Goal: Task Accomplishment & Management: Complete application form

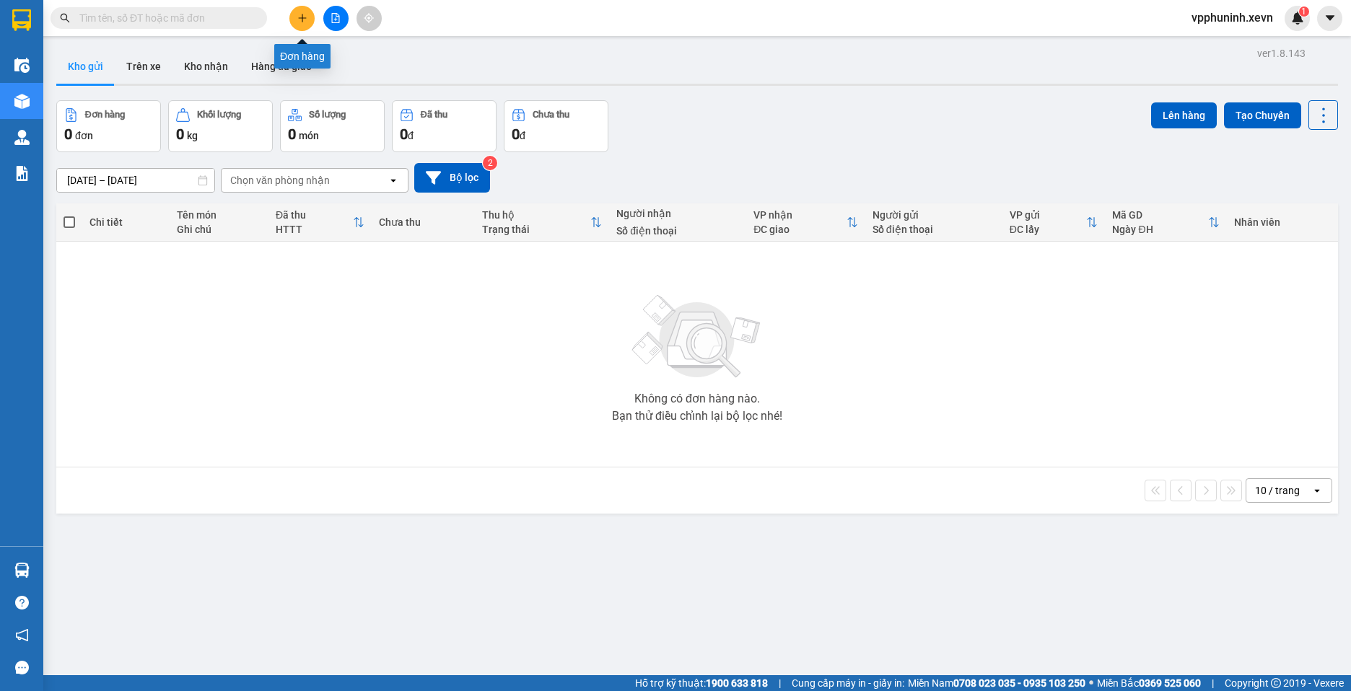
click at [309, 16] on button at bounding box center [301, 18] width 25 height 25
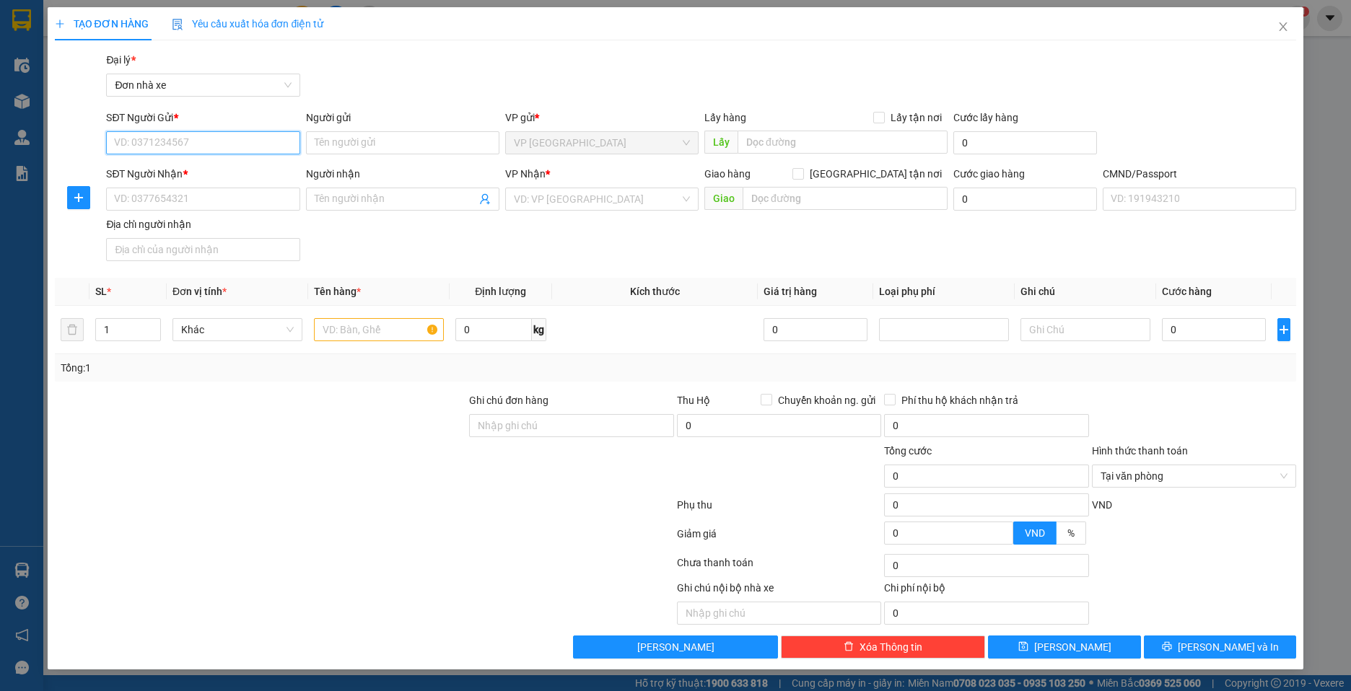
click at [232, 136] on input "SĐT Người Gửi *" at bounding box center [202, 142] width 193 height 23
type input "0366685195"
click at [412, 144] on input "Người gửi" at bounding box center [402, 142] width 193 height 23
type input "D"
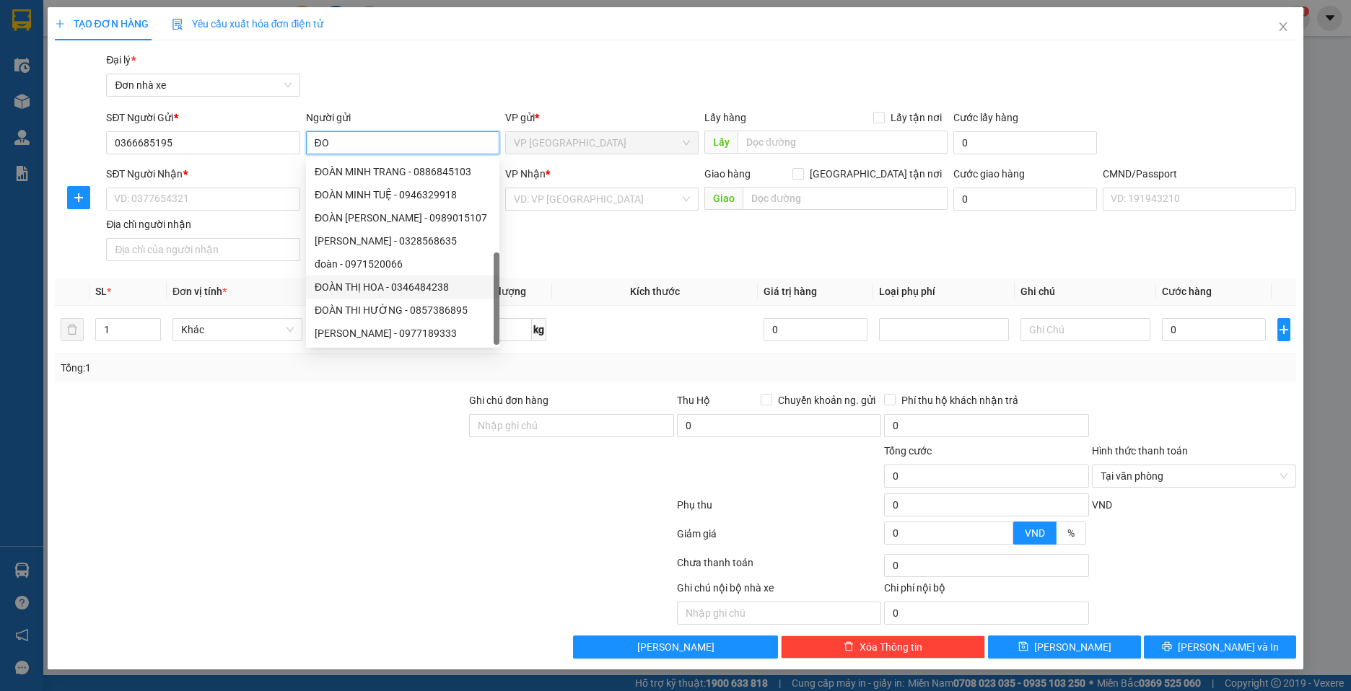
scroll to position [46, 0]
click at [364, 144] on input "ĐO" at bounding box center [402, 142] width 193 height 23
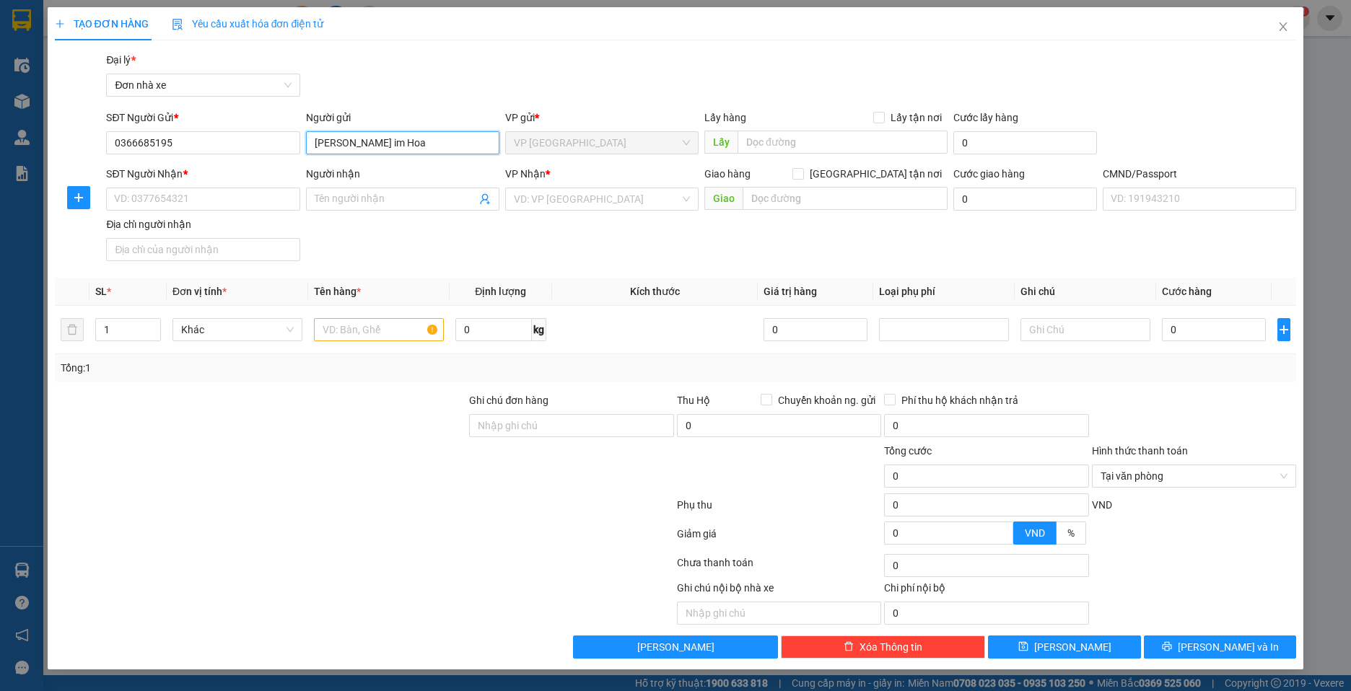
scroll to position [0, 0]
click at [344, 144] on input "[PERSON_NAME] im Hoa" at bounding box center [402, 142] width 193 height 23
click at [345, 144] on input "[PERSON_NAME] im Hoa" at bounding box center [402, 142] width 193 height 23
click at [614, 142] on span "VP [GEOGRAPHIC_DATA]" at bounding box center [602, 143] width 176 height 22
click at [449, 145] on input "[PERSON_NAME]" at bounding box center [402, 142] width 193 height 23
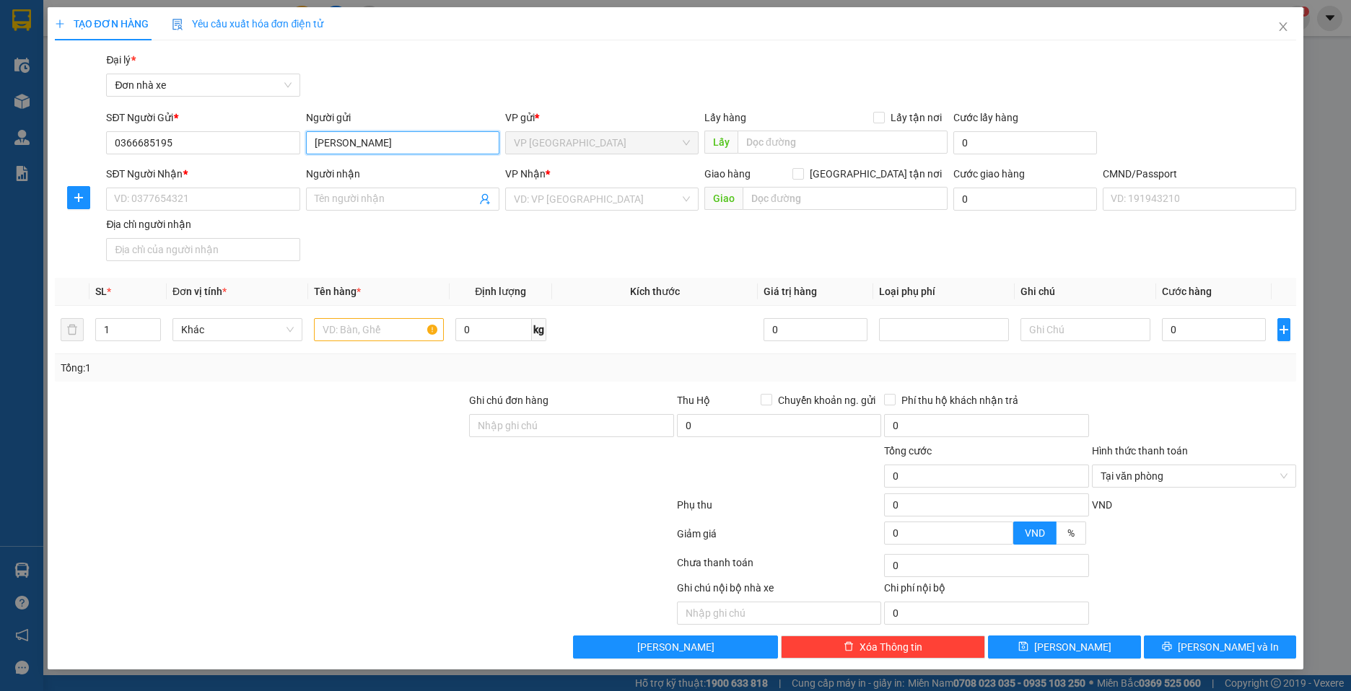
click at [688, 146] on span "VP [GEOGRAPHIC_DATA]" at bounding box center [602, 143] width 176 height 22
click at [667, 147] on span "VP [GEOGRAPHIC_DATA]" at bounding box center [602, 143] width 176 height 22
click at [615, 146] on span "VP [GEOGRAPHIC_DATA]" at bounding box center [602, 143] width 176 height 22
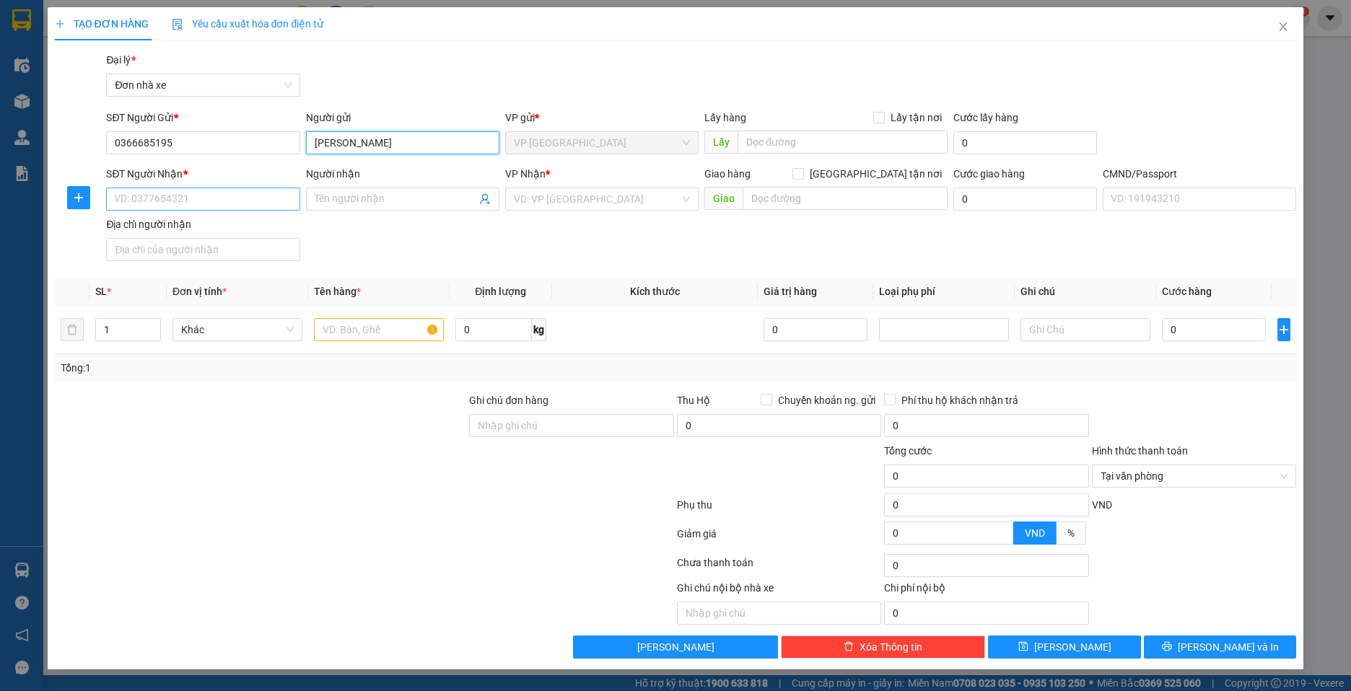
type input "[PERSON_NAME]"
click at [233, 197] on input "SĐT Người Nhận *" at bounding box center [202, 199] width 193 height 23
click at [202, 233] on div "0364513826 - [PERSON_NAME]" at bounding box center [203, 228] width 176 height 16
type input "0364513826"
type input "[PERSON_NAME]"
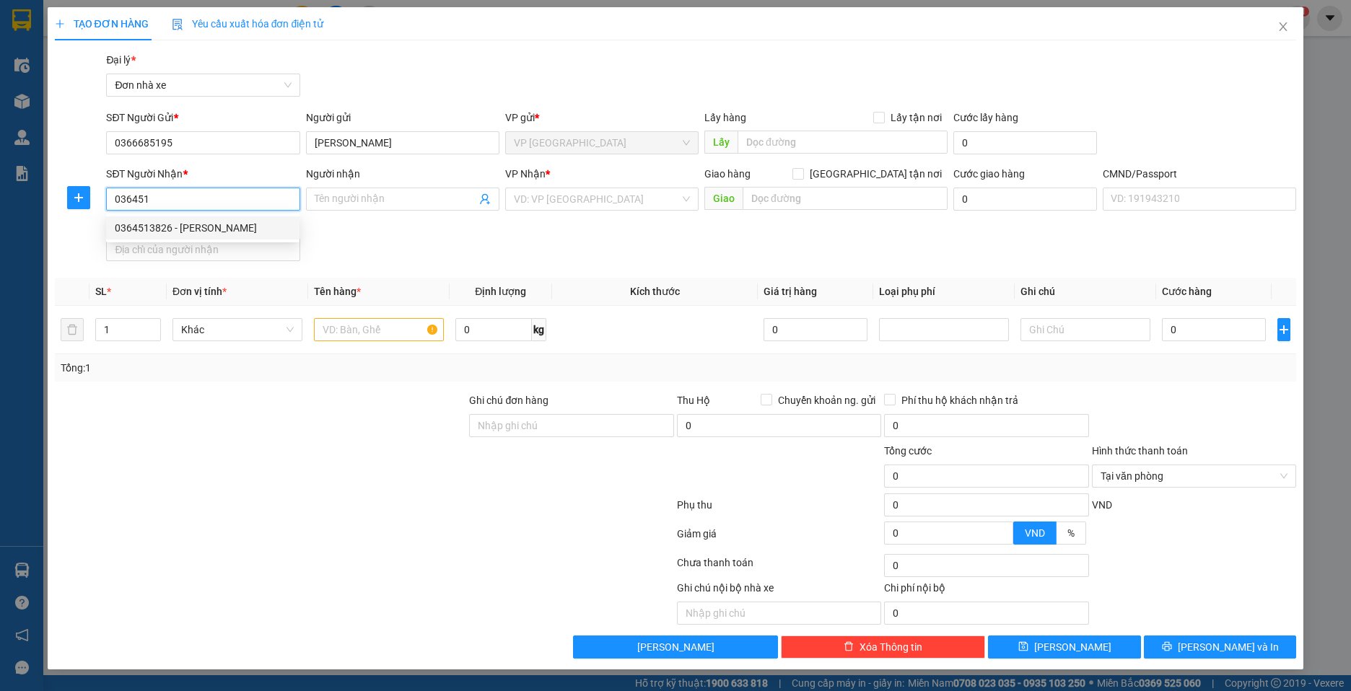
type input "1"
type input "0364513826"
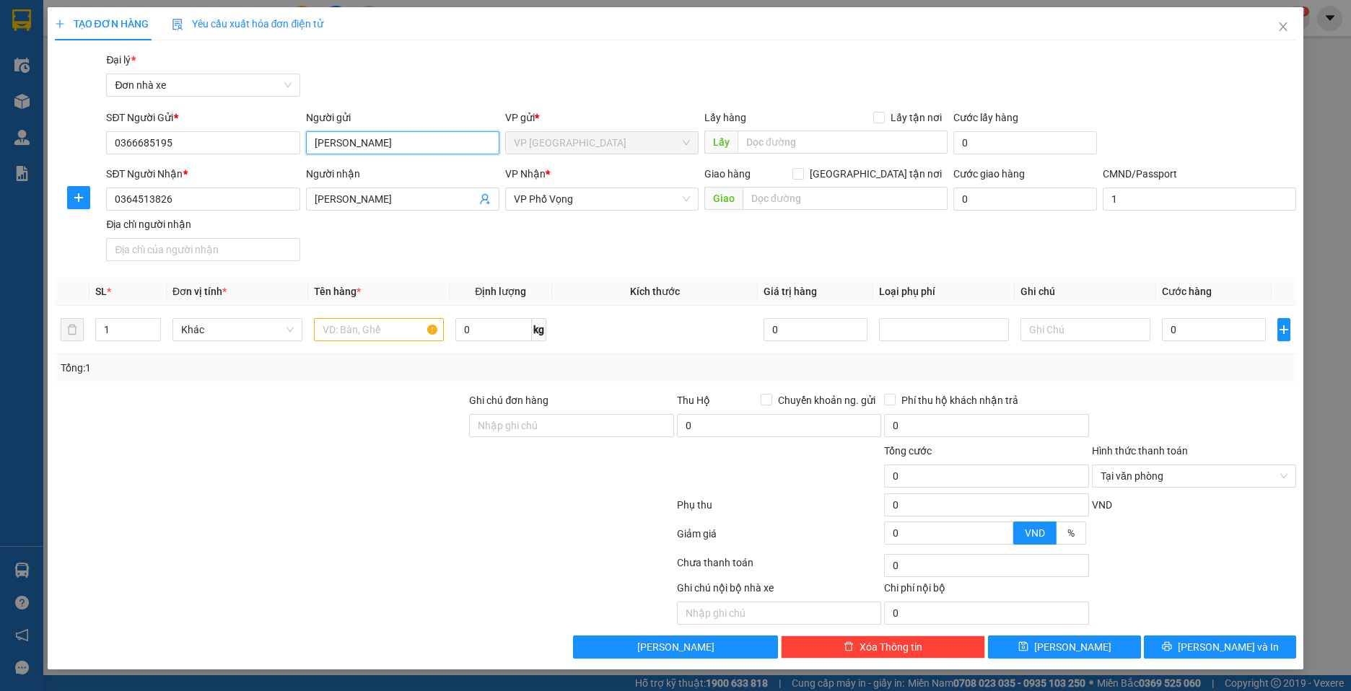
click at [395, 141] on input "[PERSON_NAME]" at bounding box center [402, 142] width 193 height 23
click at [539, 142] on span "VP [GEOGRAPHIC_DATA]" at bounding box center [602, 143] width 176 height 22
drag, startPoint x: 575, startPoint y: 147, endPoint x: 582, endPoint y: 139, distance: 10.3
click at [579, 144] on span "VP [GEOGRAPHIC_DATA]" at bounding box center [602, 143] width 176 height 22
click at [582, 139] on span "VP [GEOGRAPHIC_DATA]" at bounding box center [602, 143] width 176 height 22
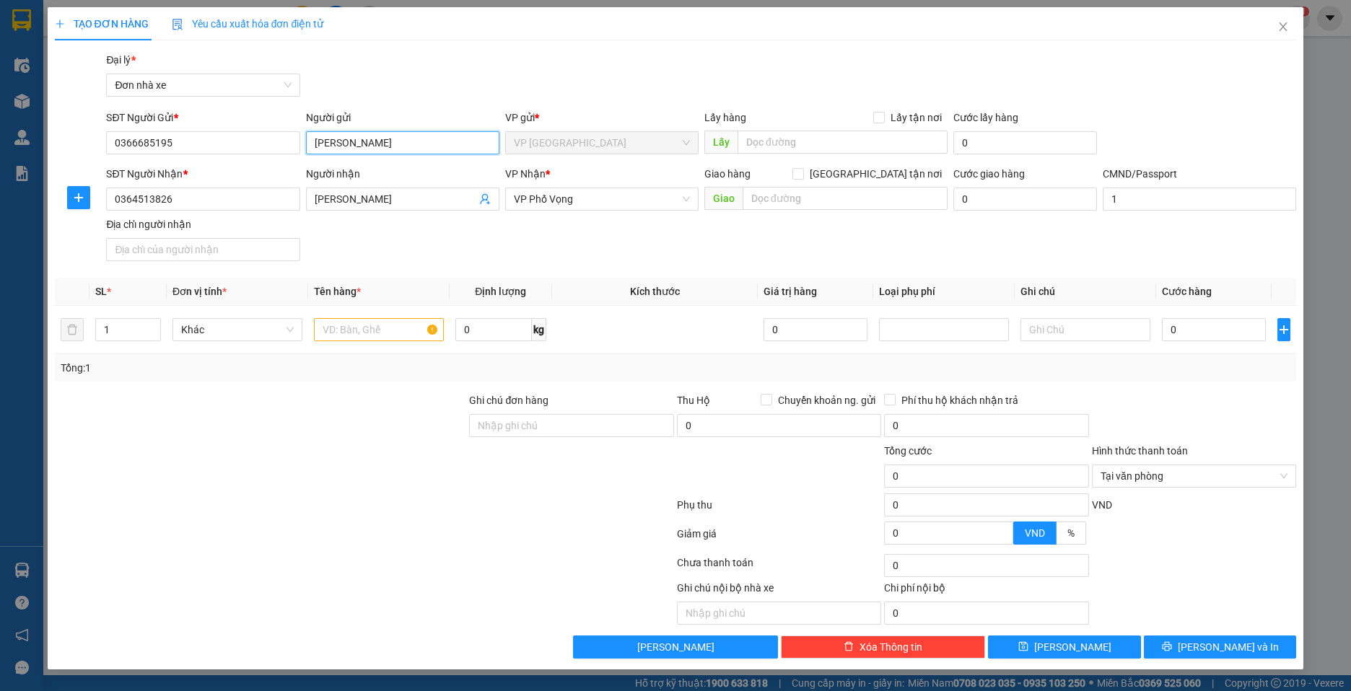
click at [582, 141] on span "VP [GEOGRAPHIC_DATA]" at bounding box center [602, 143] width 176 height 22
click at [398, 137] on input "[PERSON_NAME]" at bounding box center [402, 142] width 193 height 23
click at [395, 144] on input "[PERSON_NAME]" at bounding box center [402, 142] width 193 height 23
click at [588, 144] on span "VP [GEOGRAPHIC_DATA]" at bounding box center [602, 143] width 176 height 22
click at [239, 244] on input "Địa chỉ người nhận" at bounding box center [202, 249] width 193 height 23
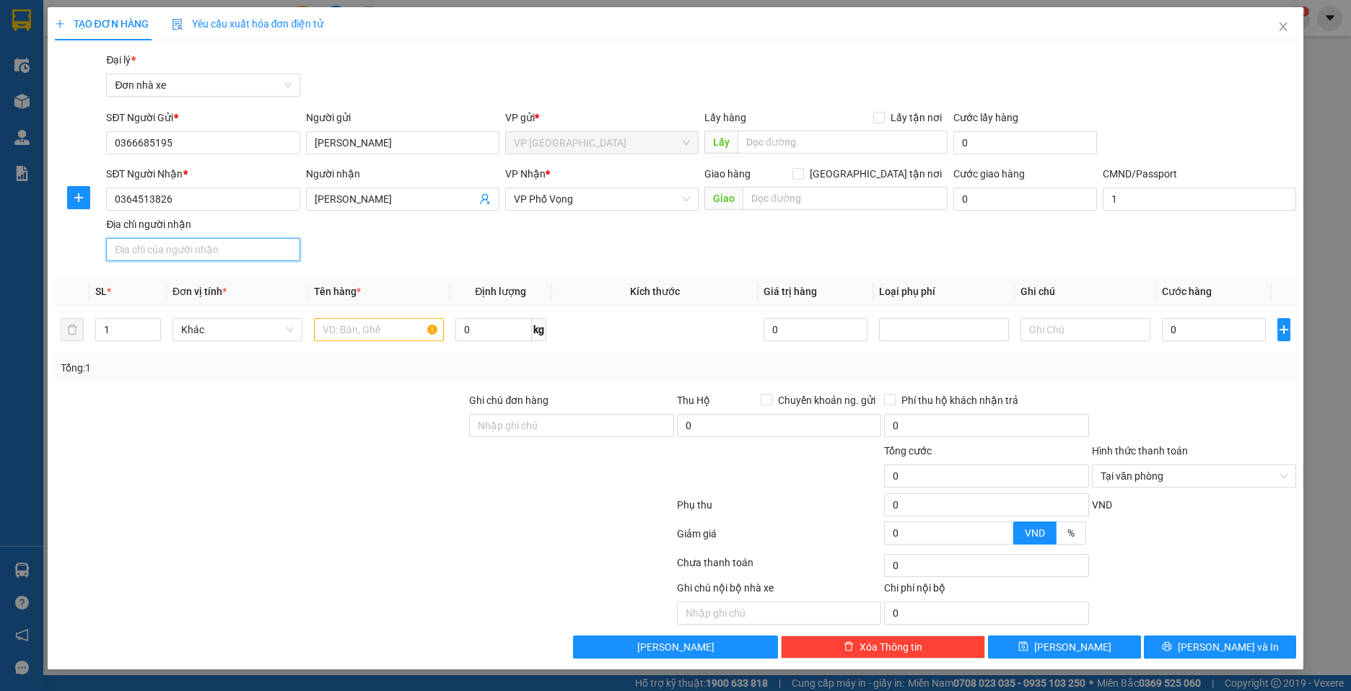
drag, startPoint x: 191, startPoint y: 250, endPoint x: 248, endPoint y: 250, distance: 57.0
click at [192, 249] on input "Địa chỉ người nhận" at bounding box center [202, 249] width 193 height 23
click at [253, 247] on input "Địa chỉ người nhận" at bounding box center [202, 249] width 193 height 23
click at [661, 137] on span "VP [GEOGRAPHIC_DATA]" at bounding box center [602, 143] width 176 height 22
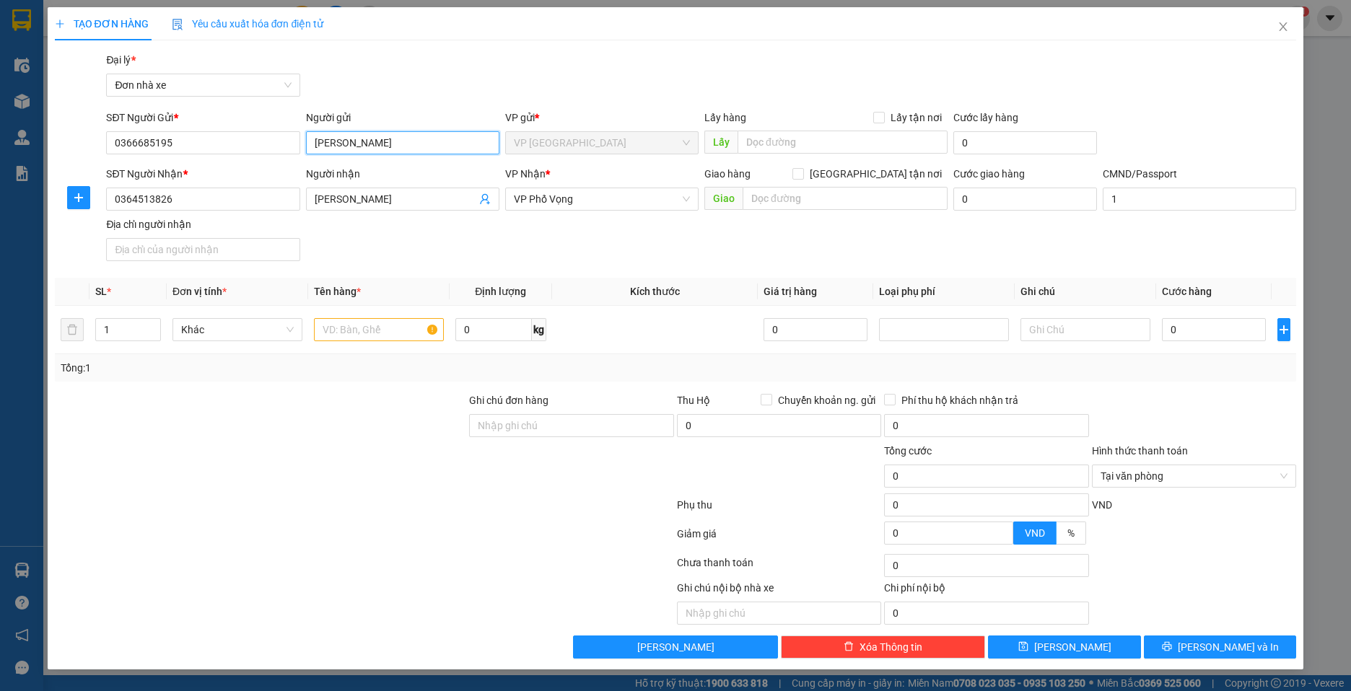
click at [407, 144] on input "[PERSON_NAME]" at bounding box center [402, 142] width 193 height 23
click at [364, 142] on input "[PERSON_NAME]" at bounding box center [402, 142] width 193 height 23
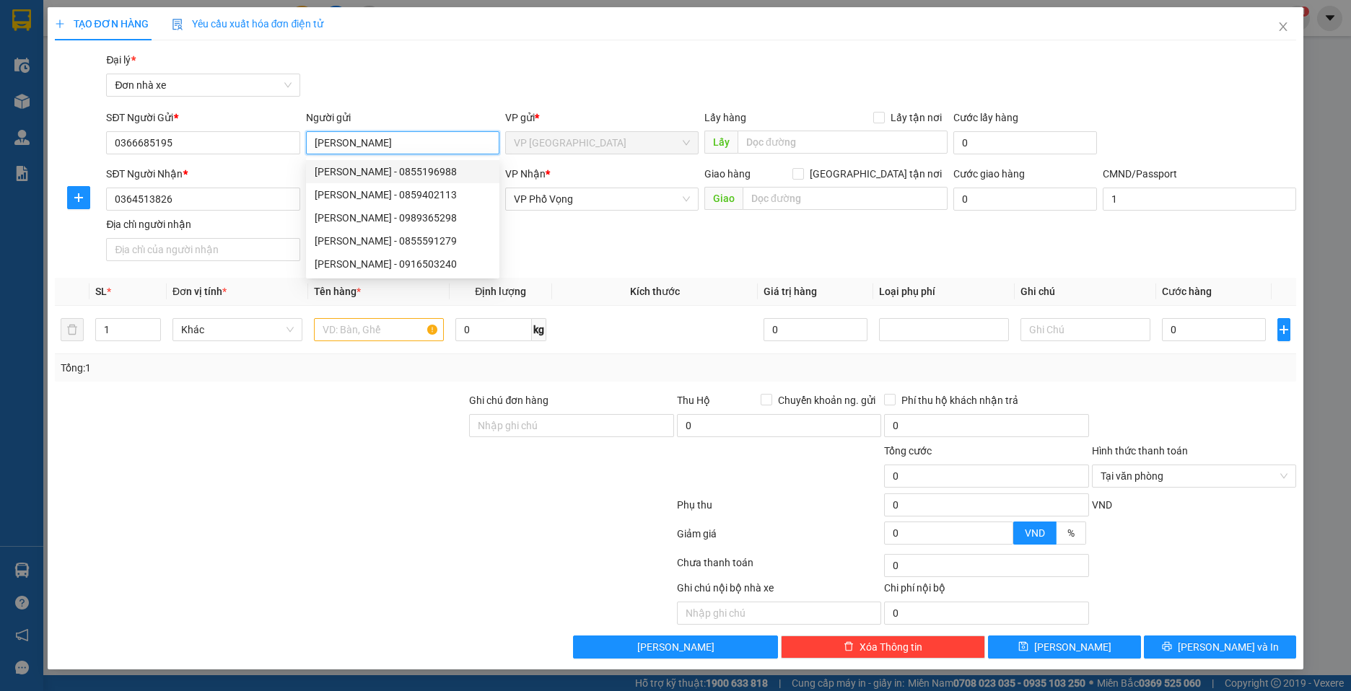
click at [553, 152] on span "VP [GEOGRAPHIC_DATA]" at bounding box center [602, 143] width 176 height 22
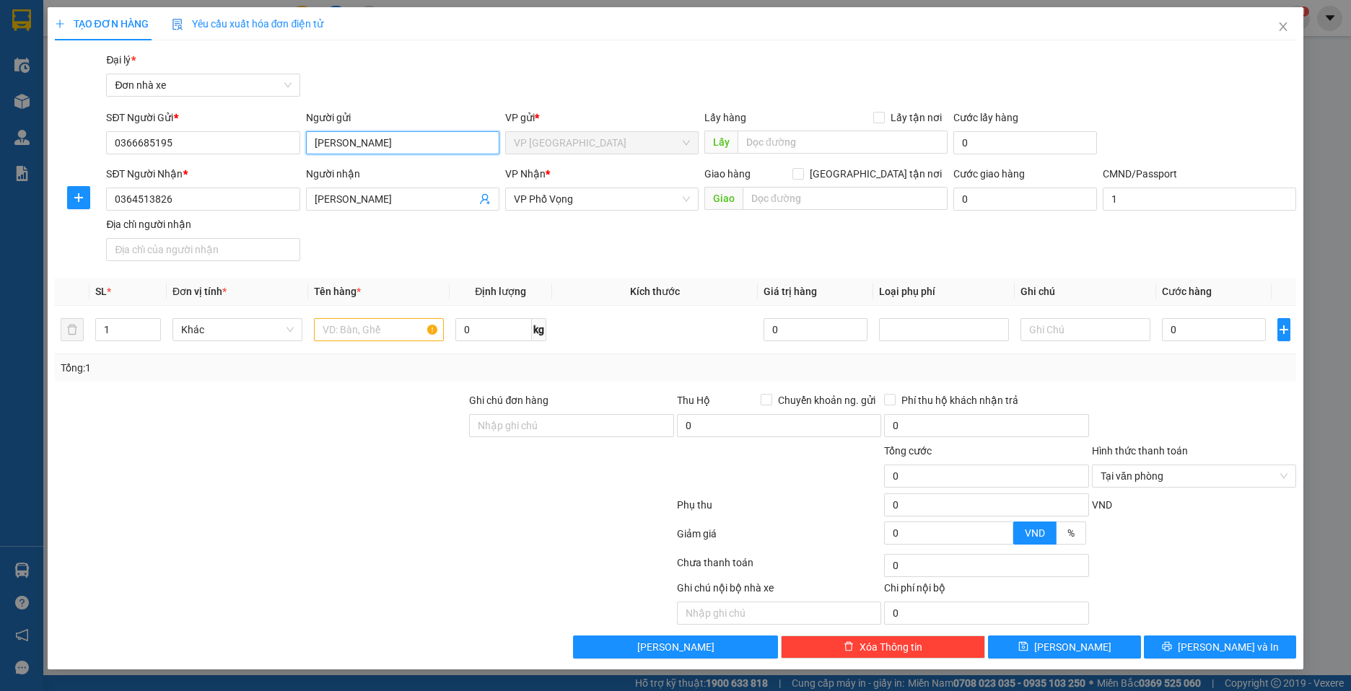
click at [486, 151] on input "[PERSON_NAME]" at bounding box center [402, 142] width 193 height 23
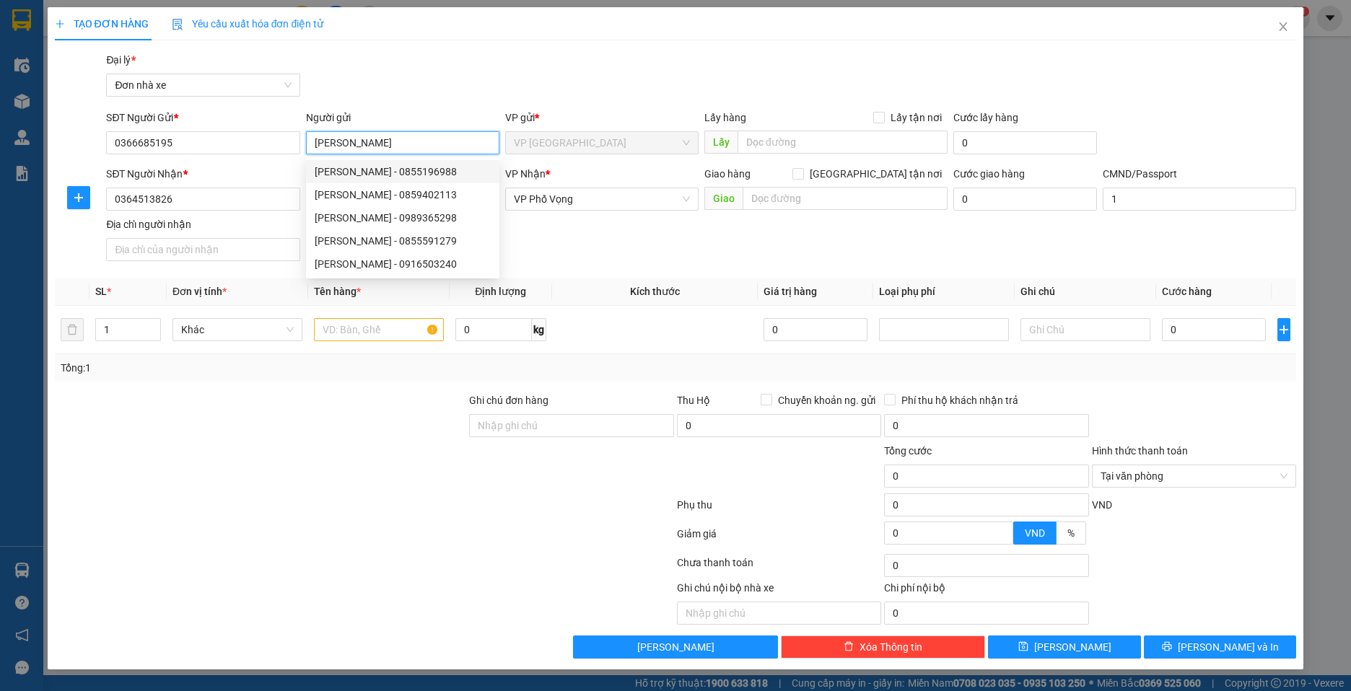
click at [613, 148] on span "VP [GEOGRAPHIC_DATA]" at bounding box center [602, 143] width 176 height 22
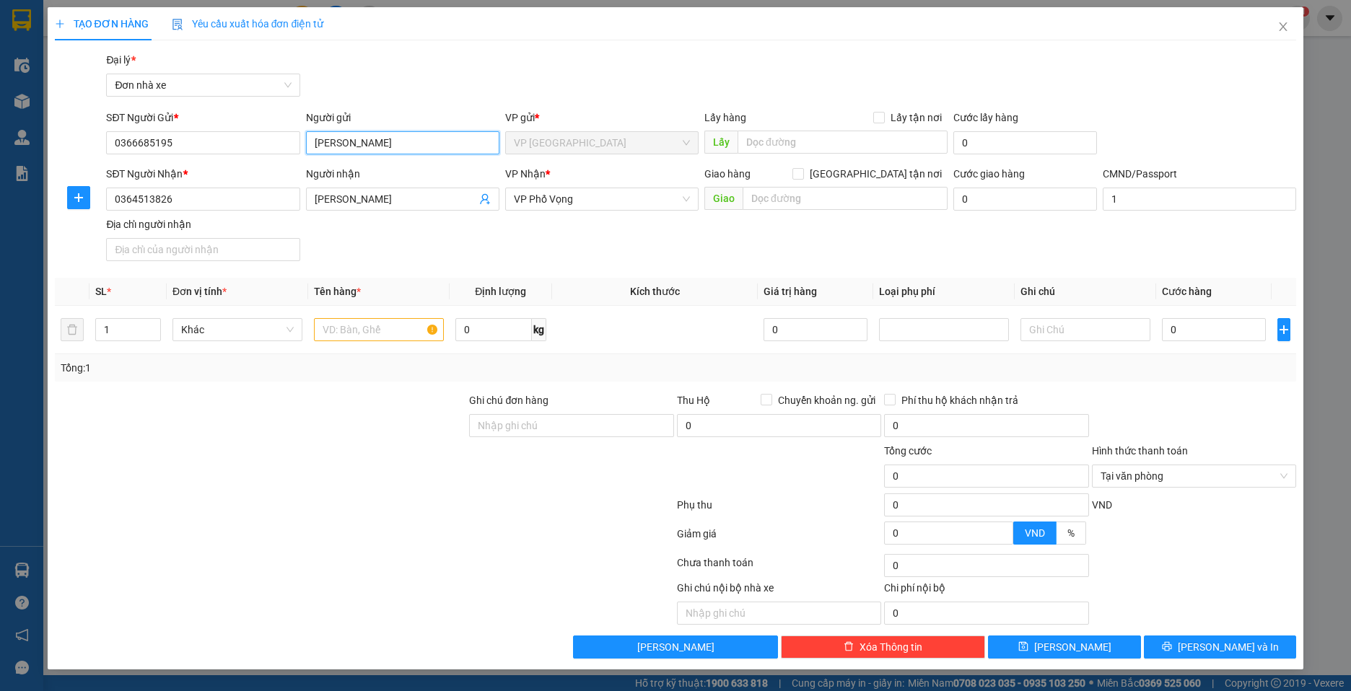
type input "[PERSON_NAME]"
click at [324, 439] on div at bounding box center [260, 417] width 415 height 51
click at [1215, 325] on input "0" at bounding box center [1214, 329] width 104 height 23
type input "3"
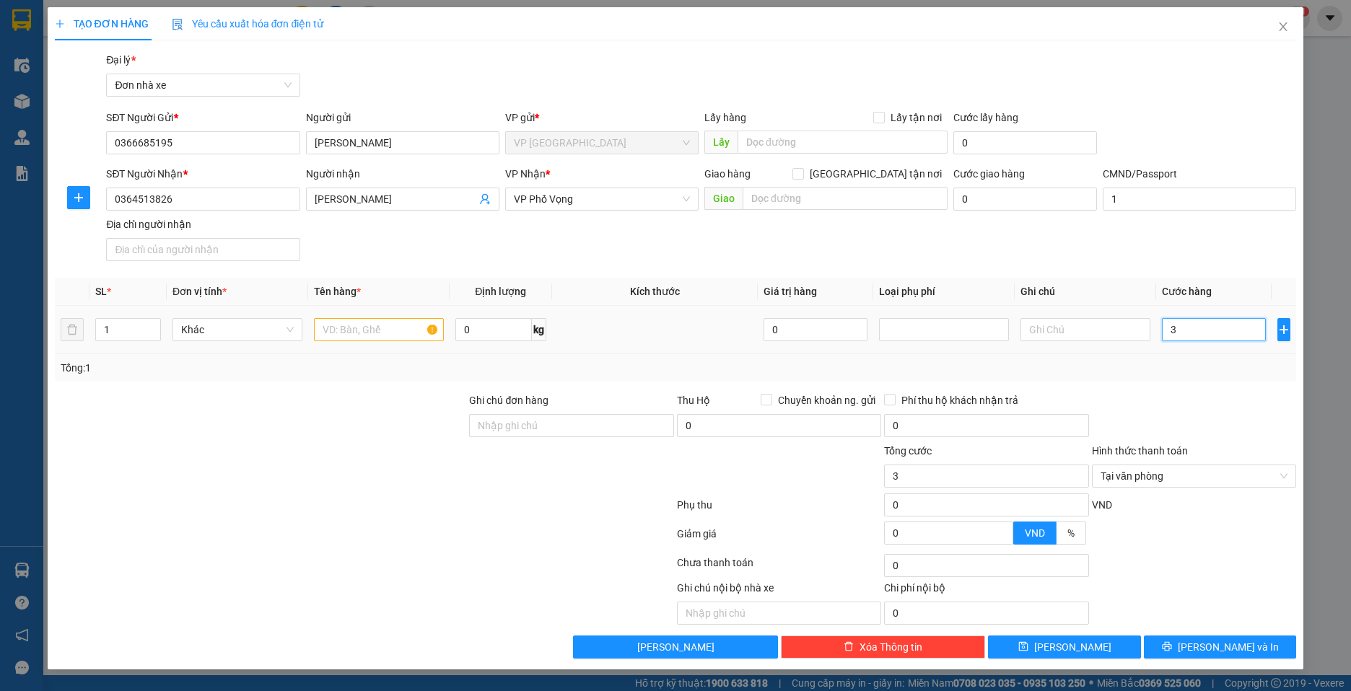
type input "30"
type input "300"
type input "3.000"
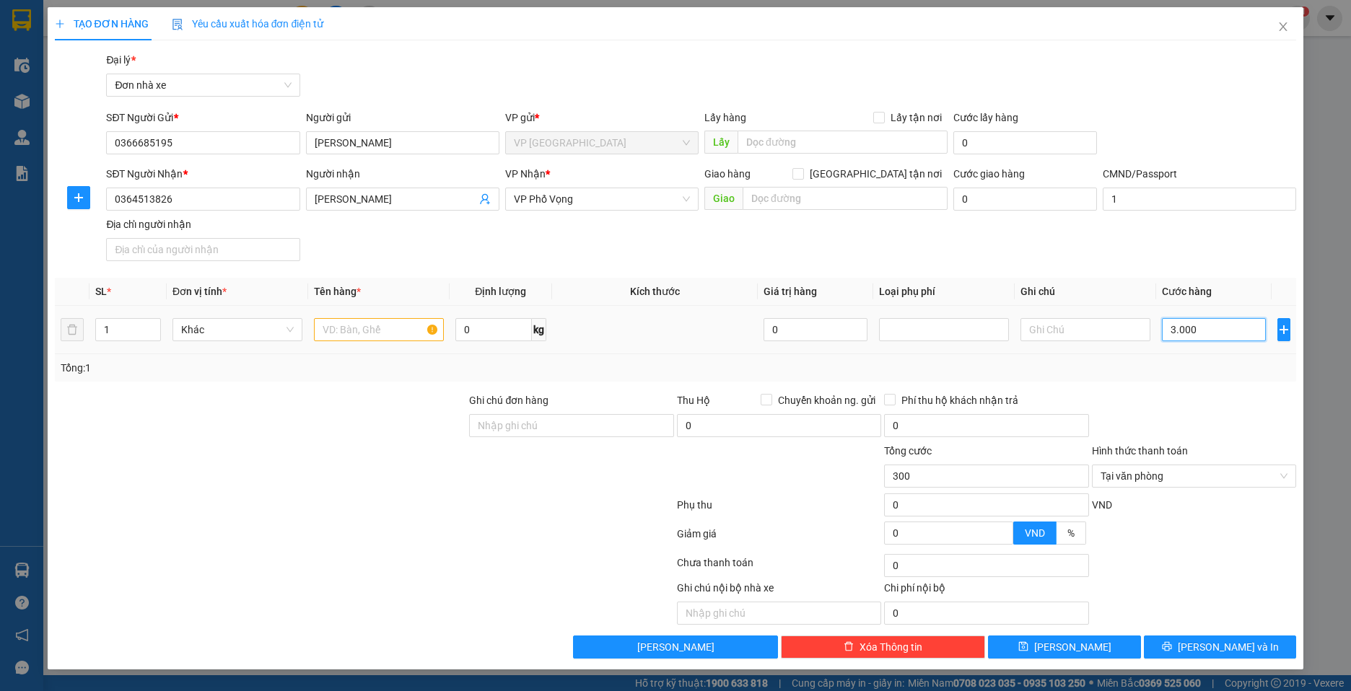
type input "3.000"
type input "30.000"
click at [603, 421] on input "Ghi chú đơn hàng" at bounding box center [571, 425] width 204 height 23
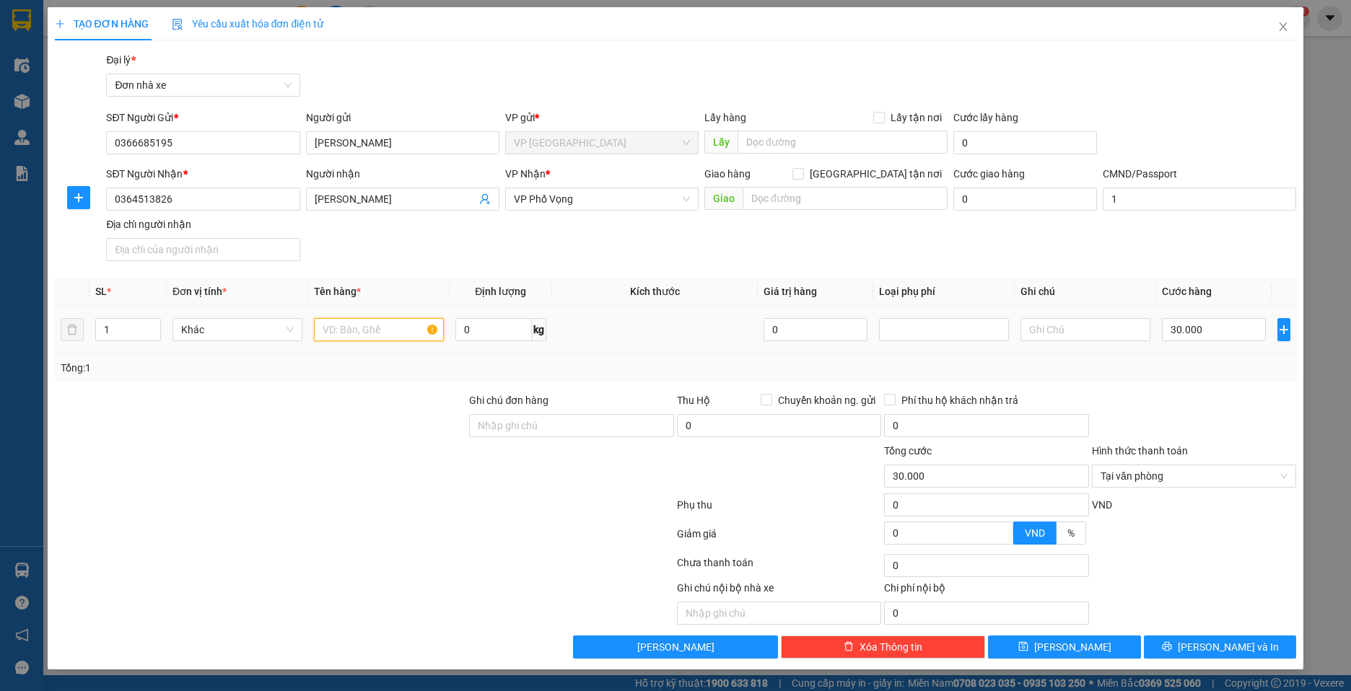
click at [354, 329] on input "text" at bounding box center [379, 329] width 130 height 23
type input "thục phẩm"
click at [1208, 646] on span "[PERSON_NAME] và In" at bounding box center [1227, 647] width 101 height 16
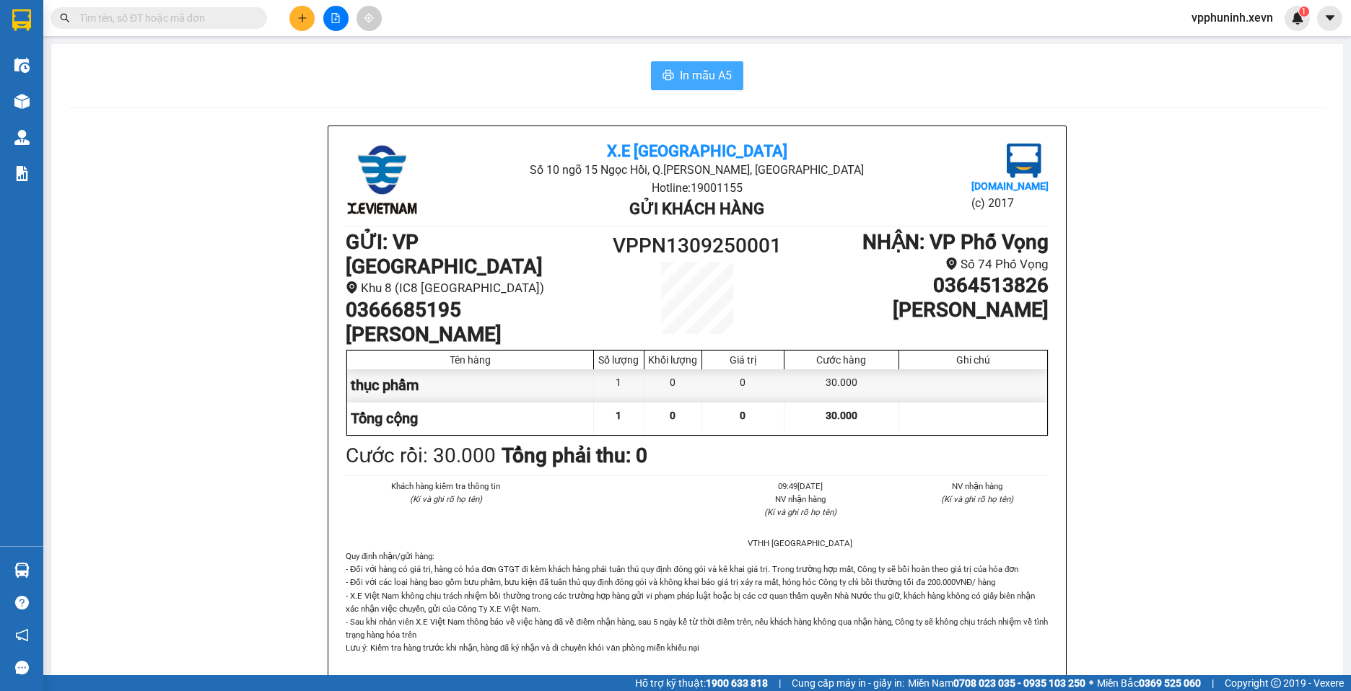
click at [715, 79] on span "In mẫu A5" at bounding box center [706, 75] width 52 height 18
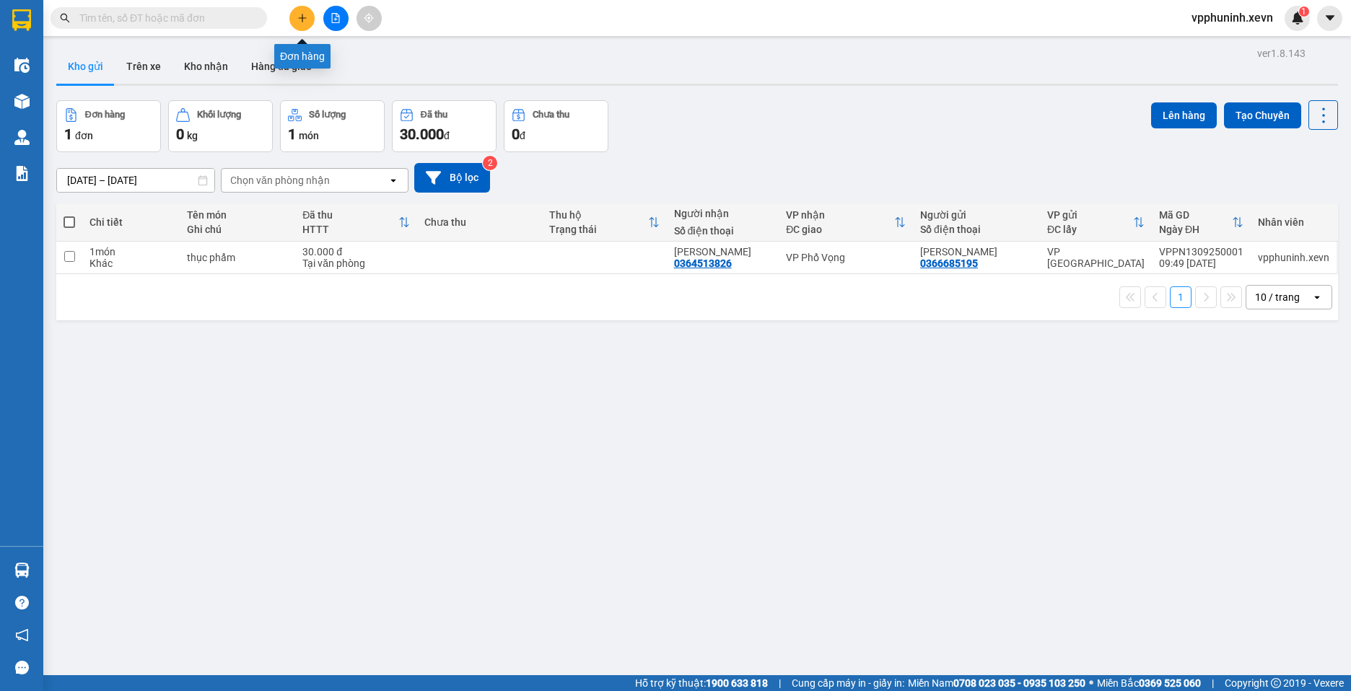
click at [306, 11] on button at bounding box center [301, 18] width 25 height 25
